Goal: Transaction & Acquisition: Purchase product/service

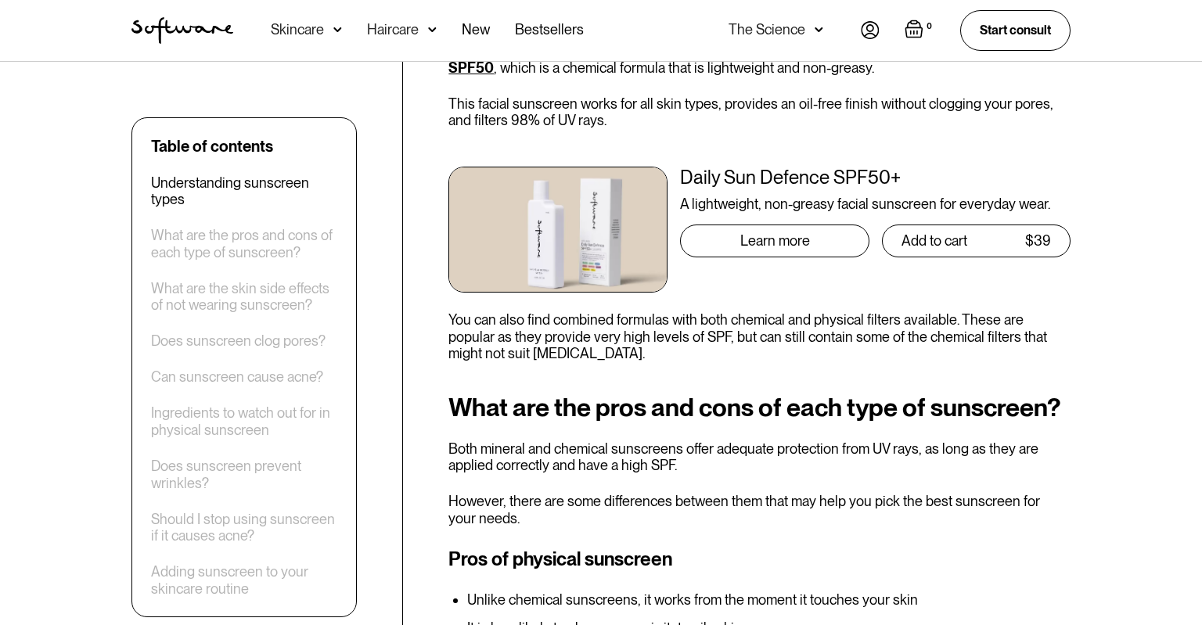
scroll to position [1295, 0]
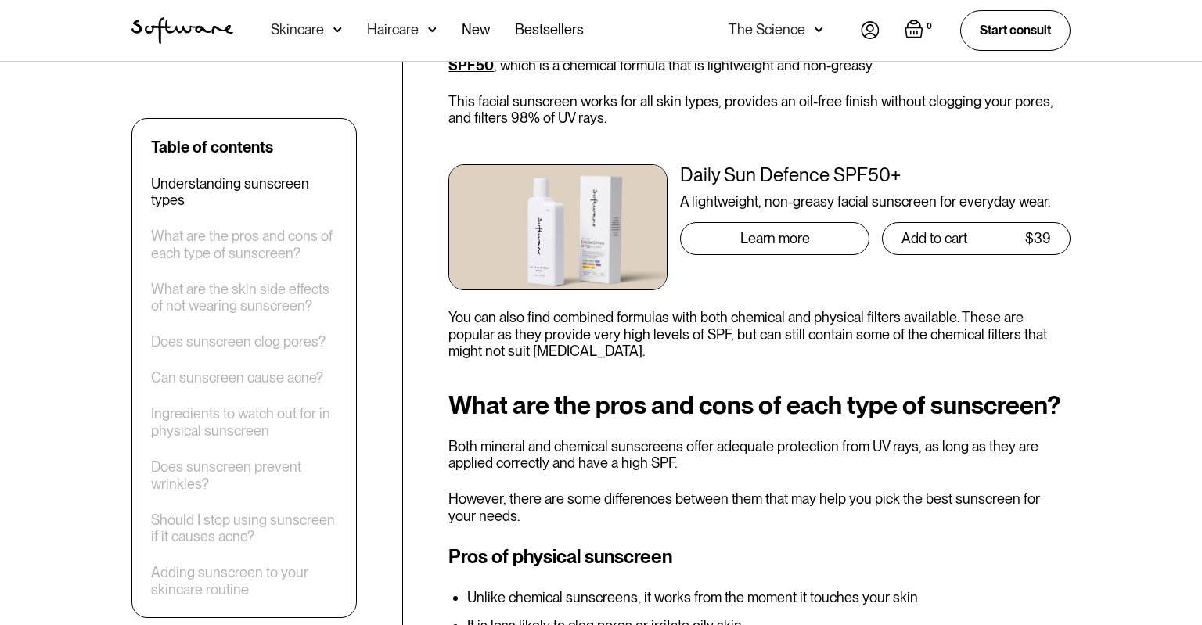
click at [748, 164] on div "Daily Sun Defence SPF50+" at bounding box center [875, 175] width 391 height 23
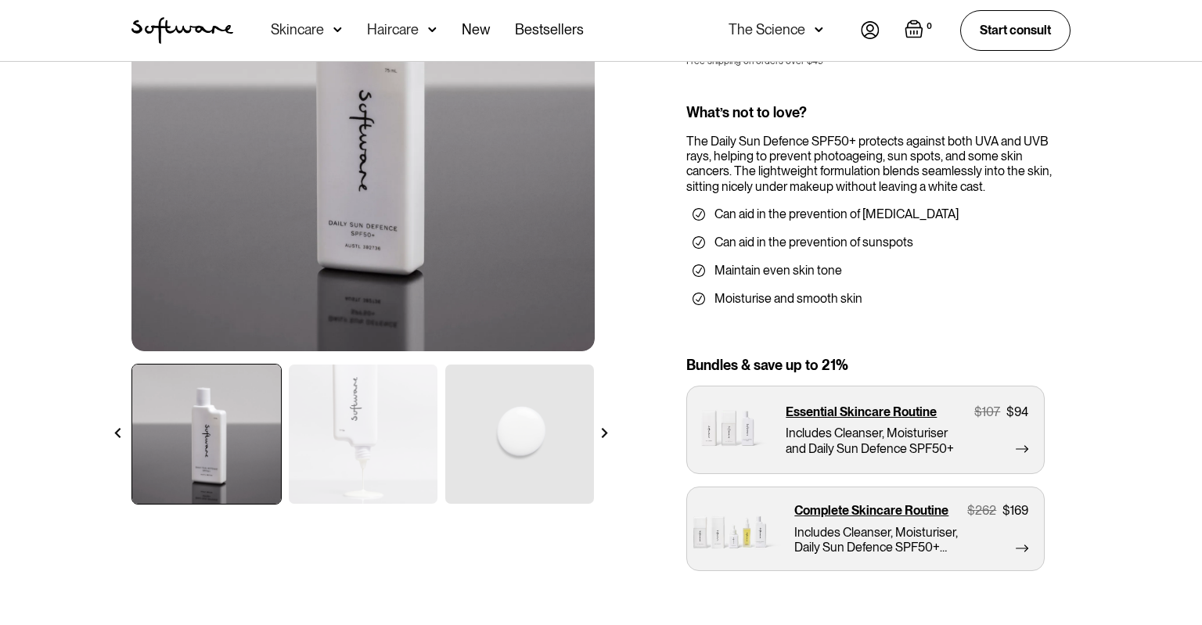
scroll to position [232, 0]
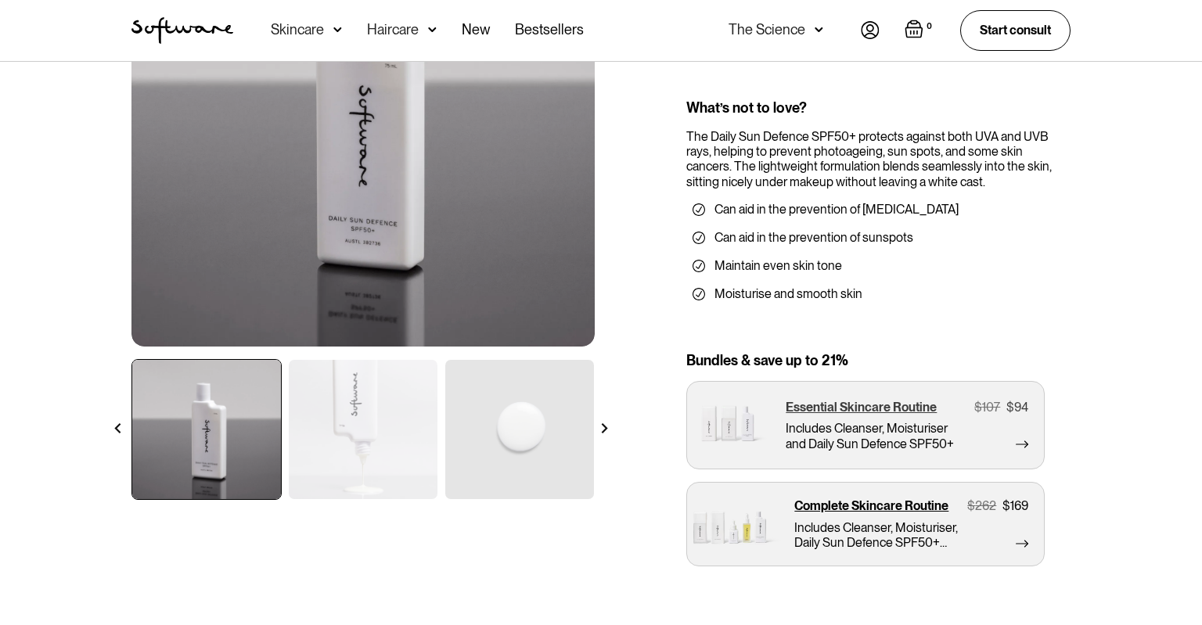
click at [840, 412] on p "Essential Skincare Routine" at bounding box center [861, 407] width 151 height 15
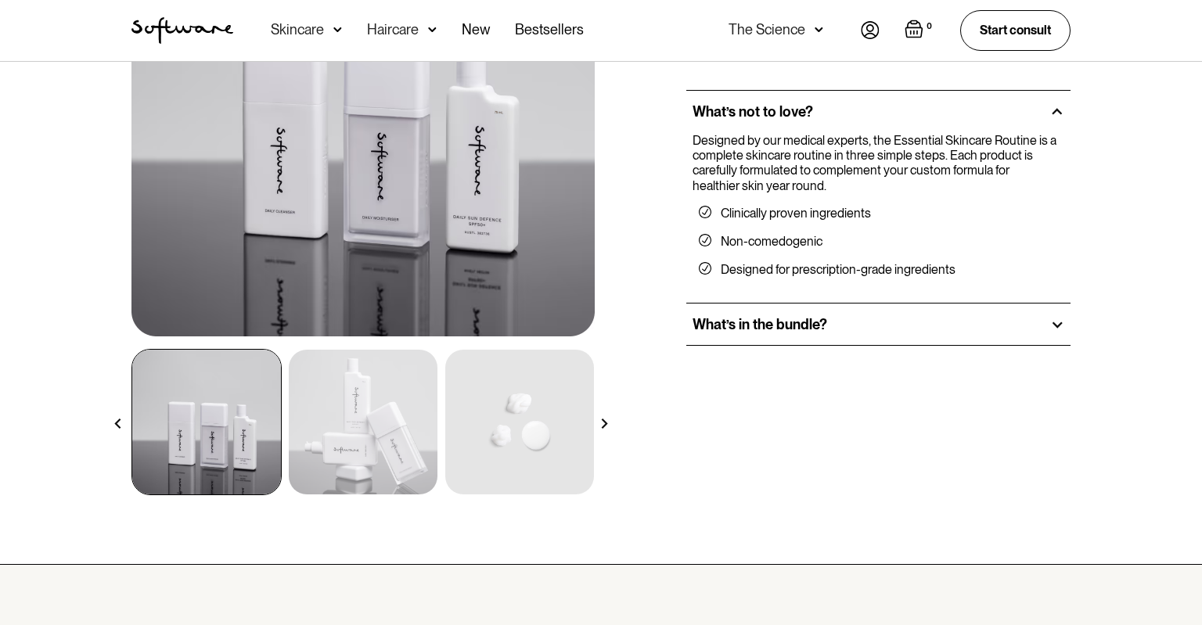
scroll to position [243, 0]
click at [352, 387] on img at bounding box center [363, 421] width 149 height 145
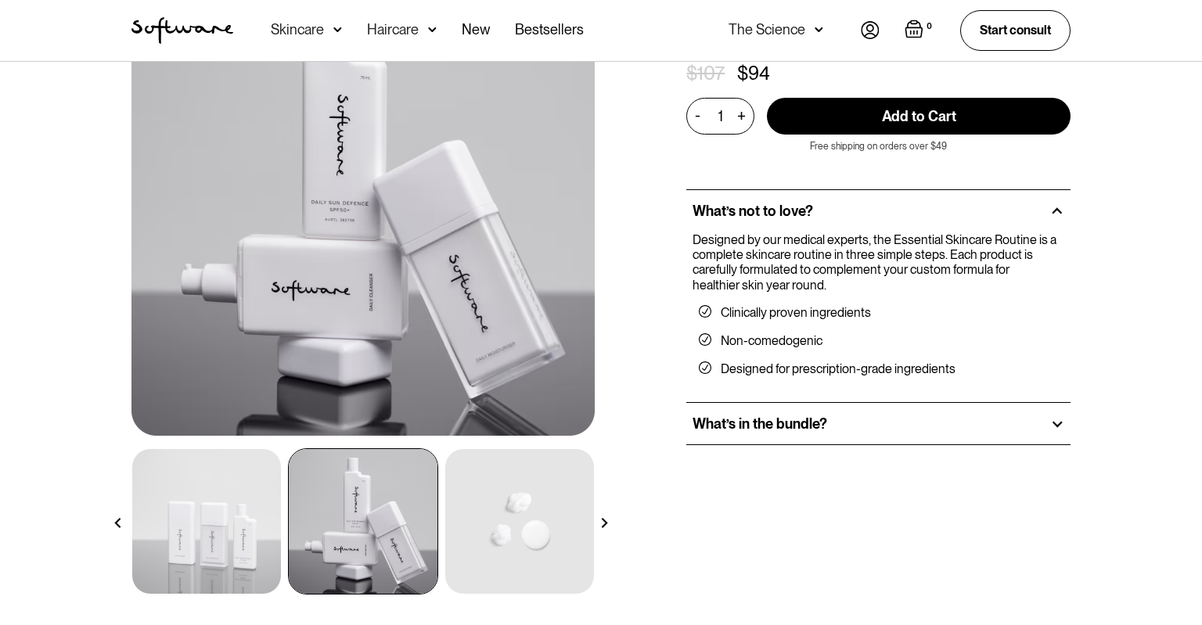
scroll to position [143, 0]
click at [751, 420] on h2 "What’s in the bundle?" at bounding box center [760, 423] width 135 height 17
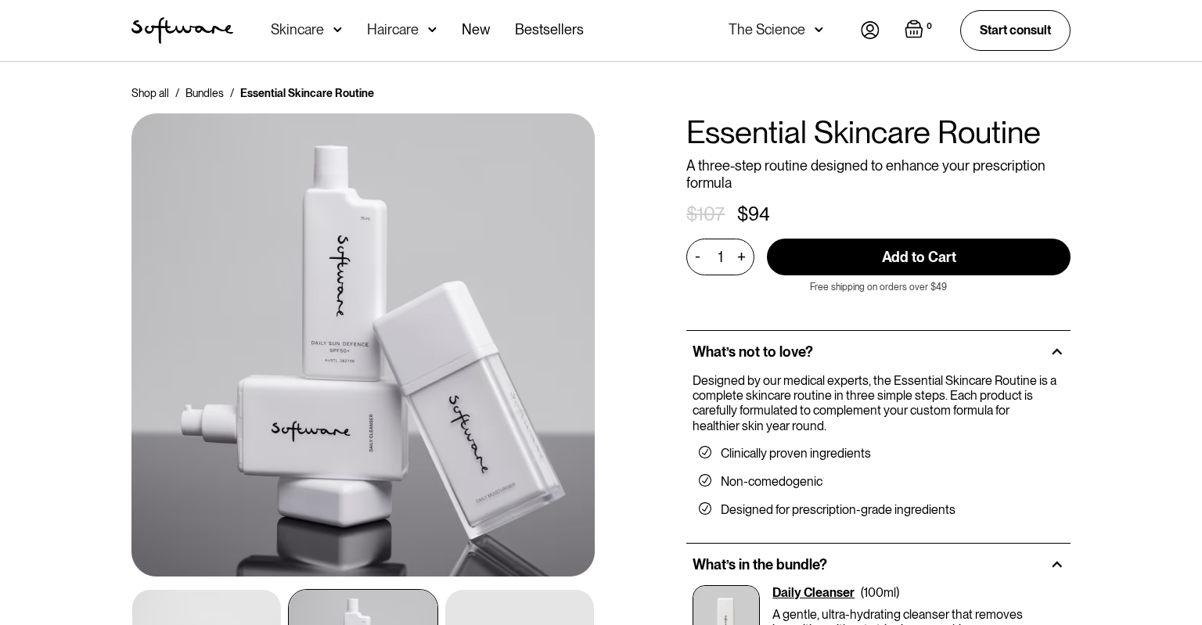
scroll to position [1, 0]
